Goal: Task Accomplishment & Management: Manage account settings

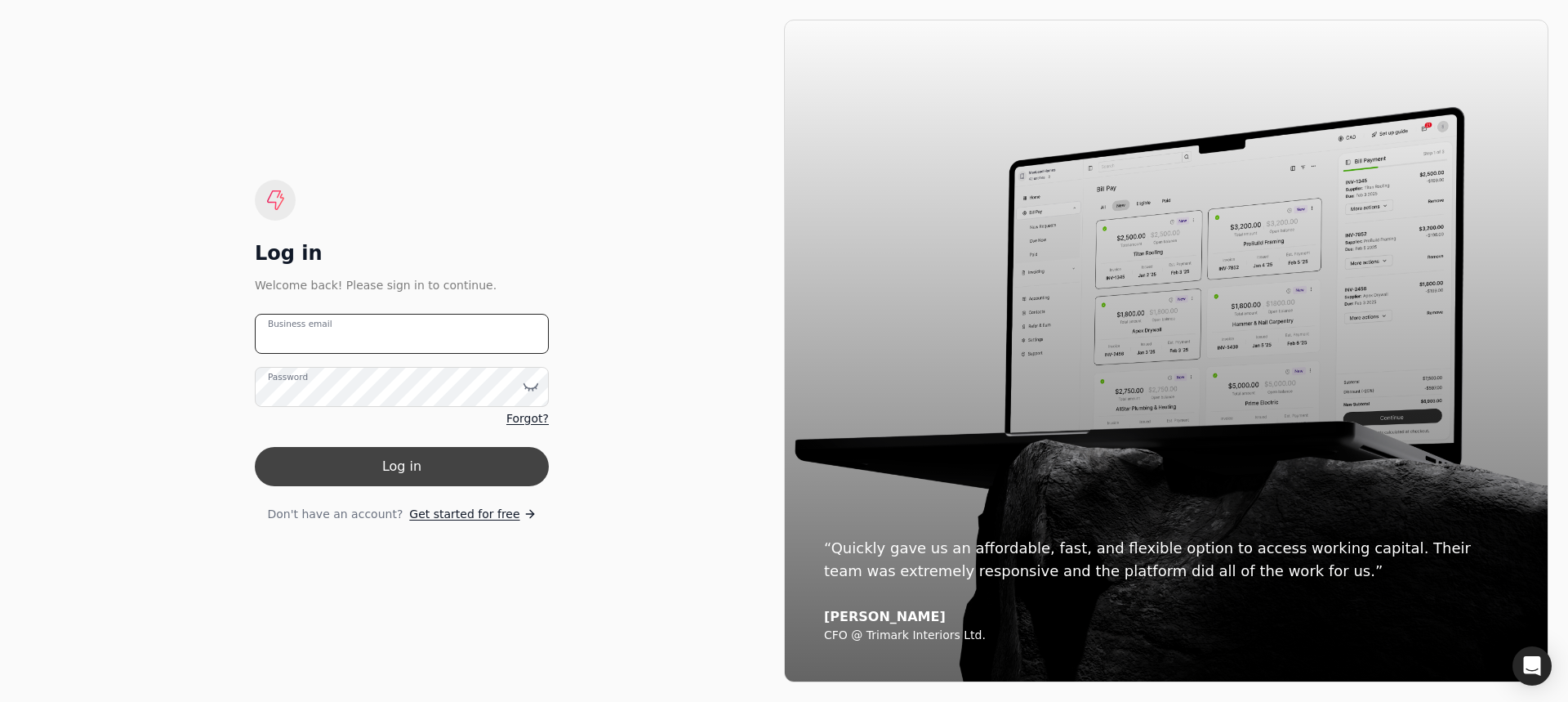
type email "[EMAIL_ADDRESS][DOMAIN_NAME]"
click at [418, 469] on button "Log in" at bounding box center [402, 466] width 294 height 39
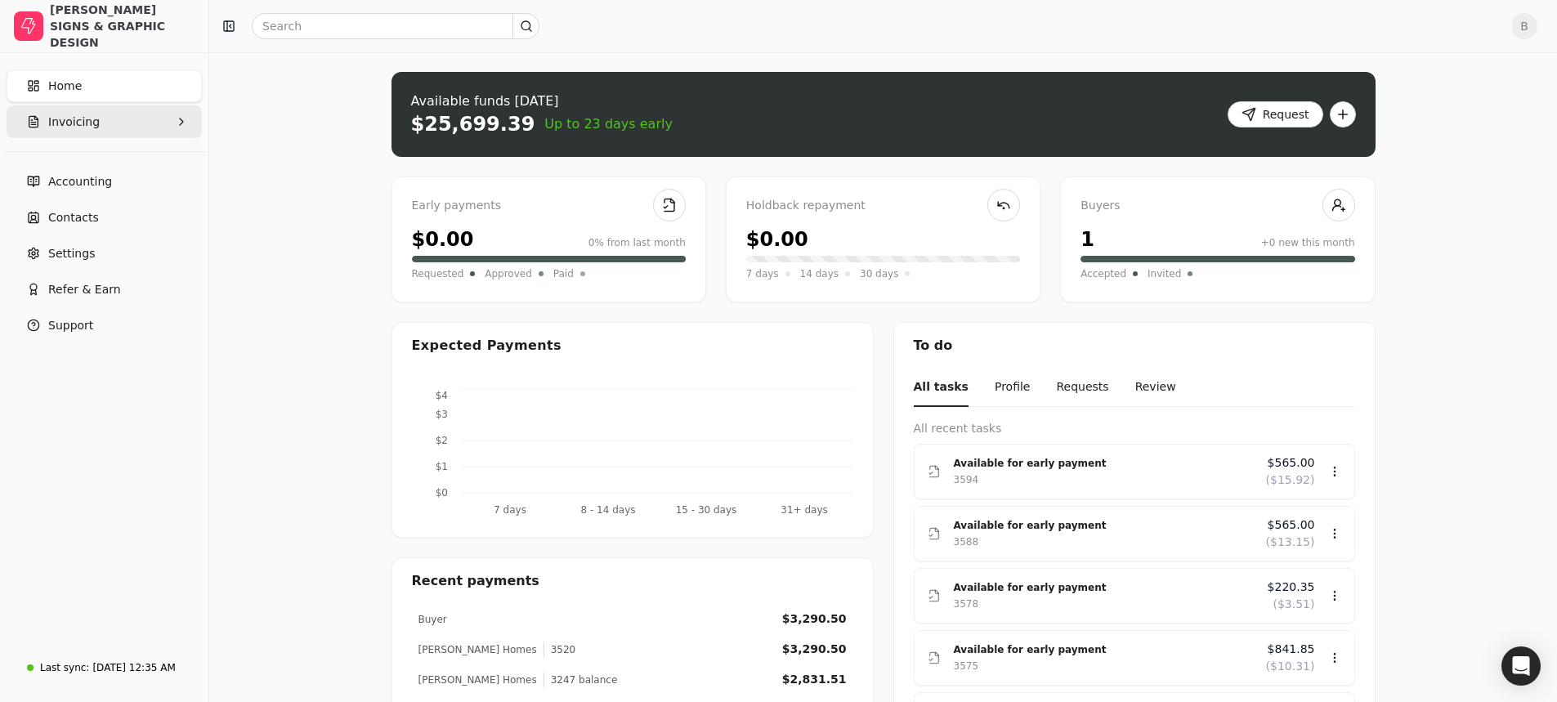
click at [132, 127] on button "Invoicing" at bounding box center [104, 121] width 195 height 33
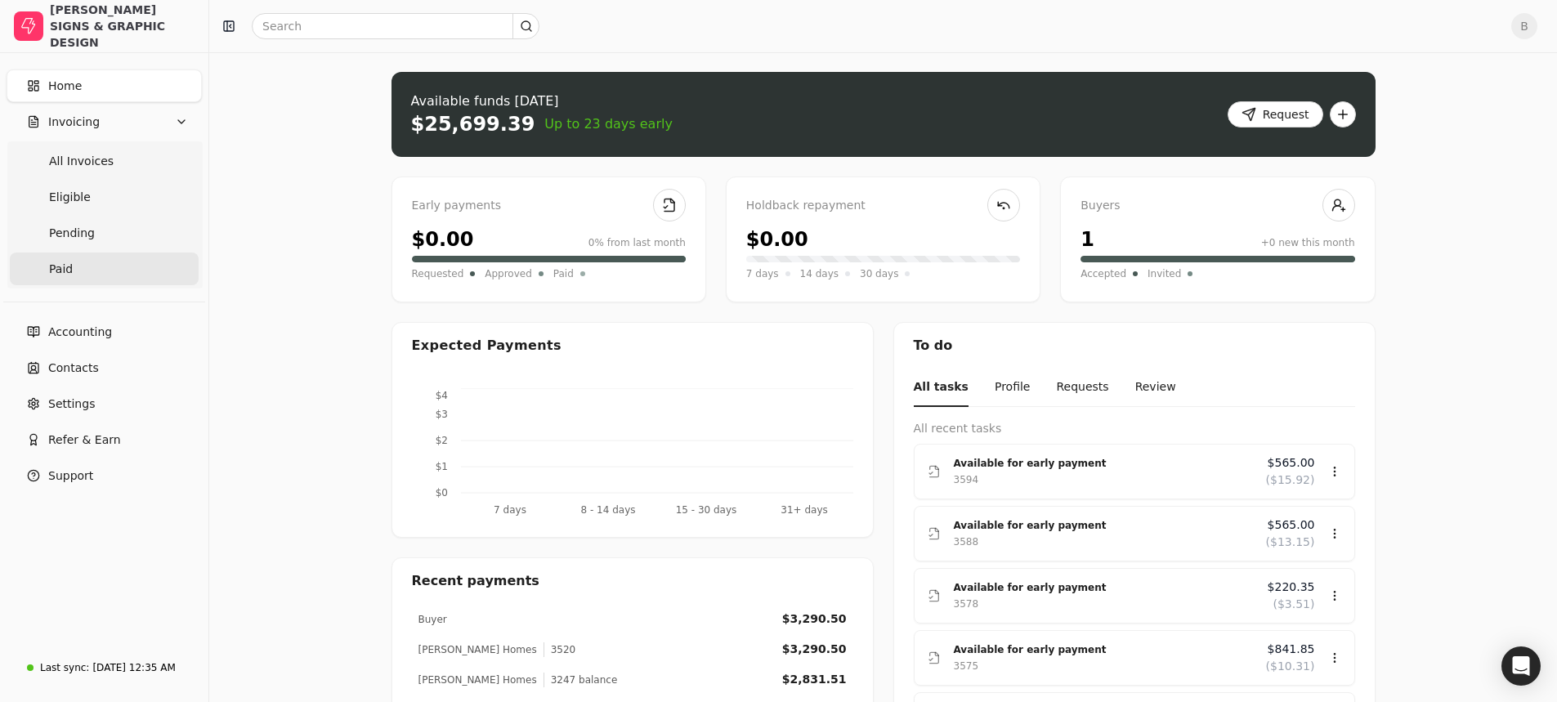
click at [123, 265] on link "Paid" at bounding box center [104, 268] width 189 height 33
